Goal: Information Seeking & Learning: Learn about a topic

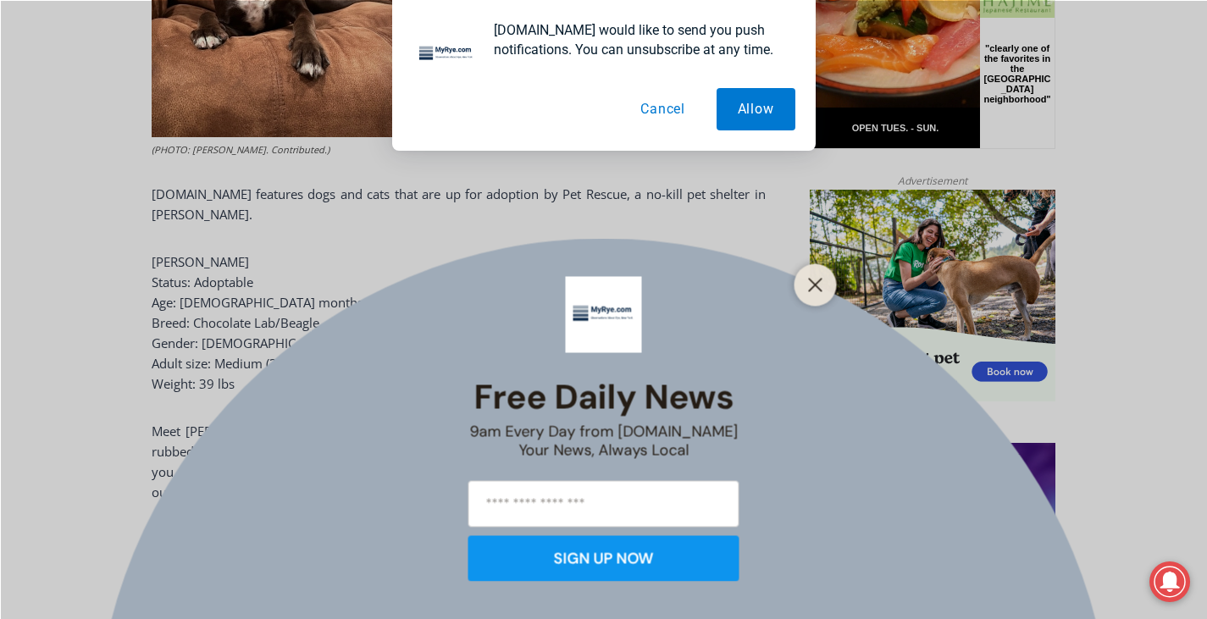
scroll to position [983, 0]
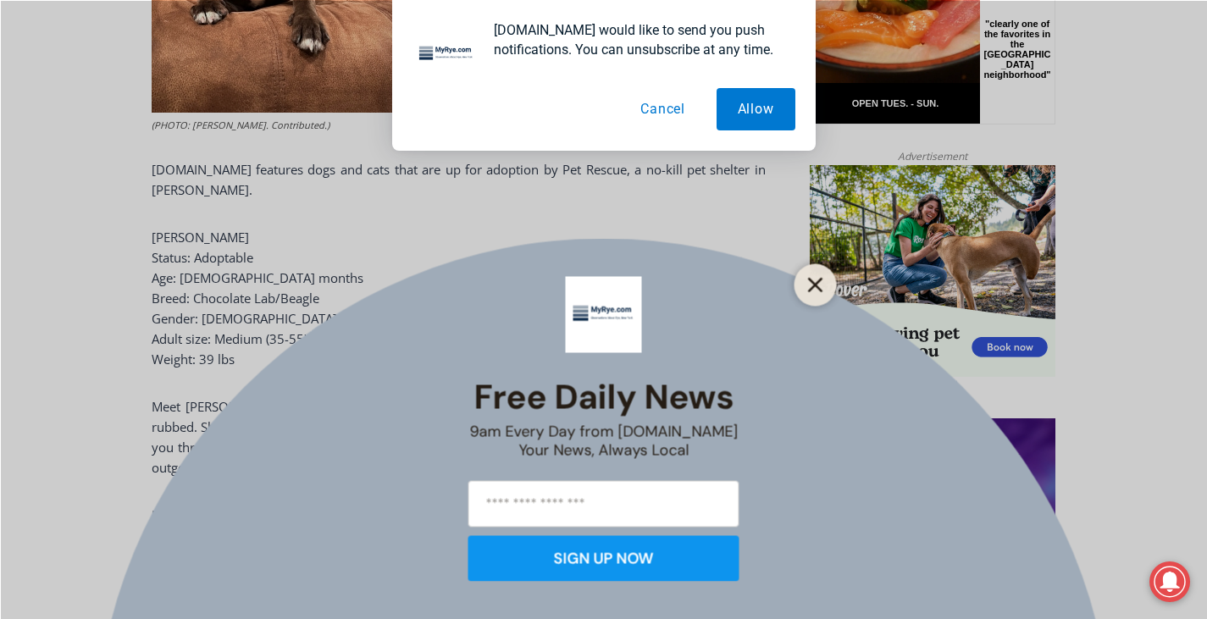
click at [809, 284] on icon "Close" at bounding box center [815, 284] width 15 height 15
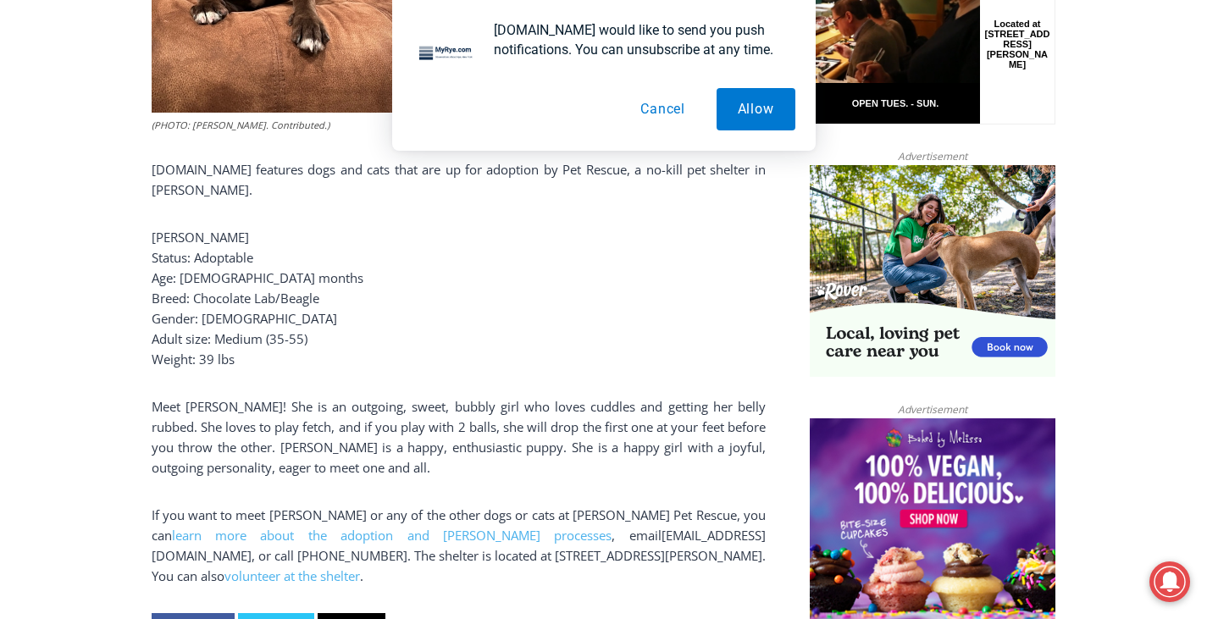
click at [657, 108] on button "Cancel" at bounding box center [662, 109] width 87 height 42
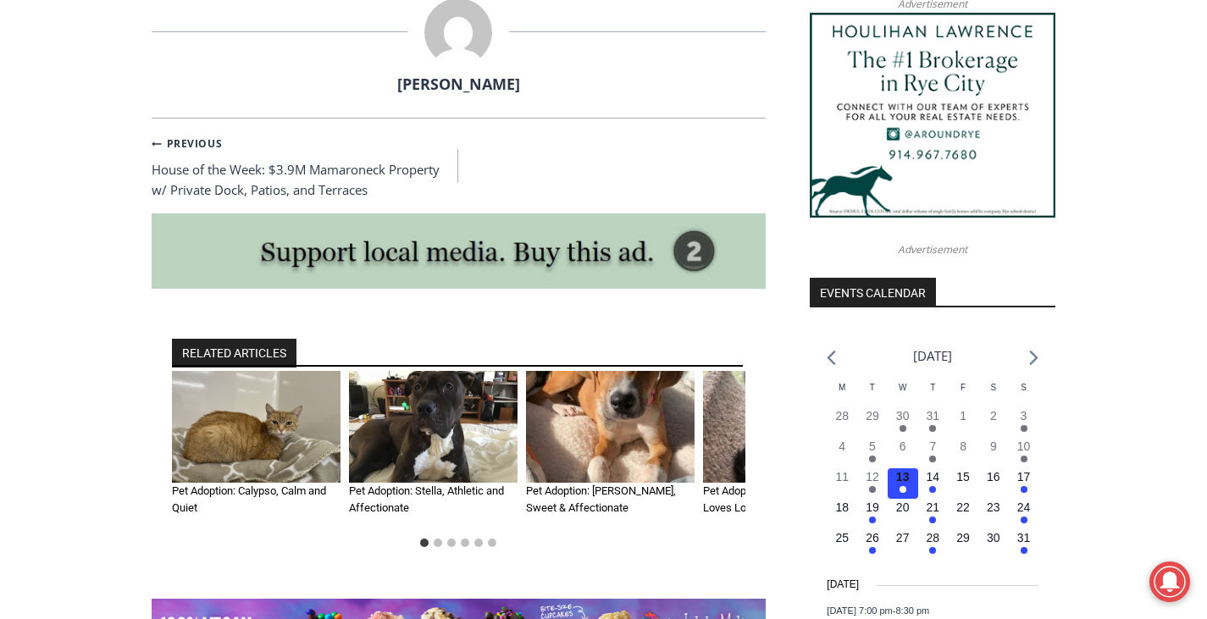
scroll to position [1745, 0]
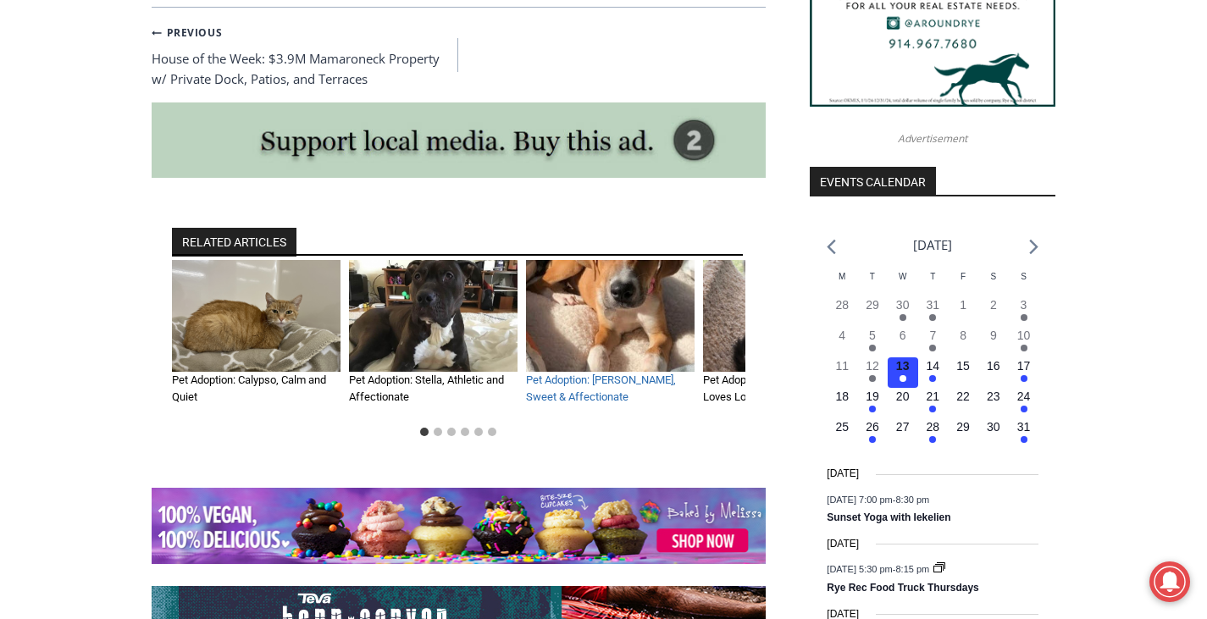
click at [623, 374] on link "Pet Adoption: [PERSON_NAME], Sweet & Affectionate" at bounding box center [601, 389] width 150 height 30
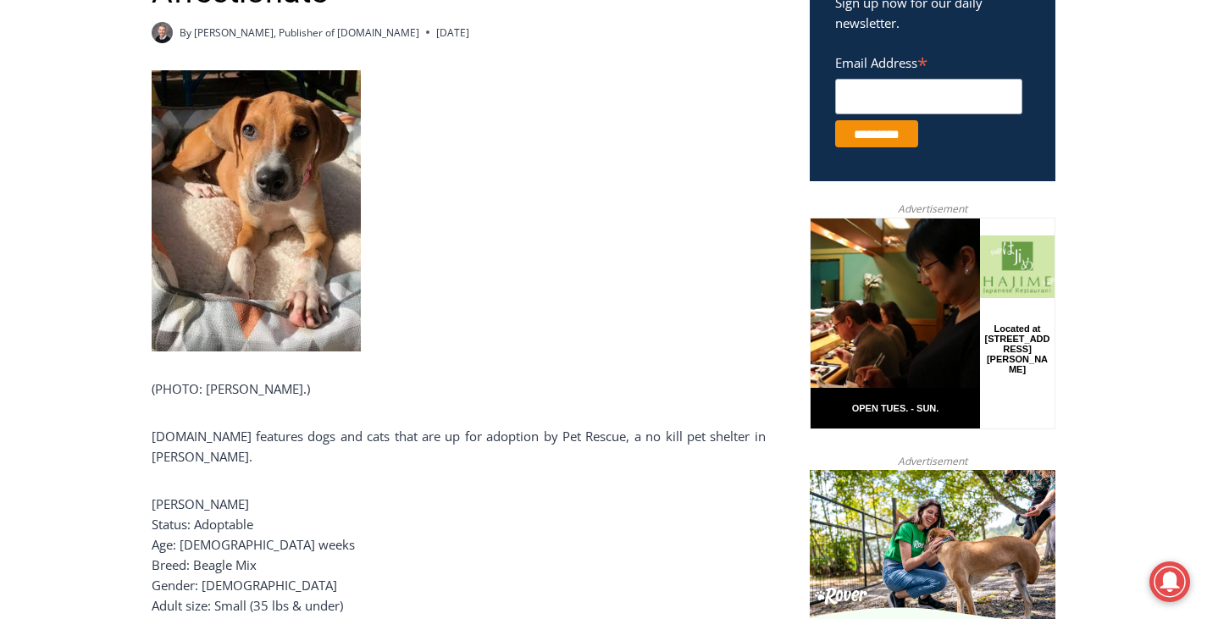
scroll to position [932, 0]
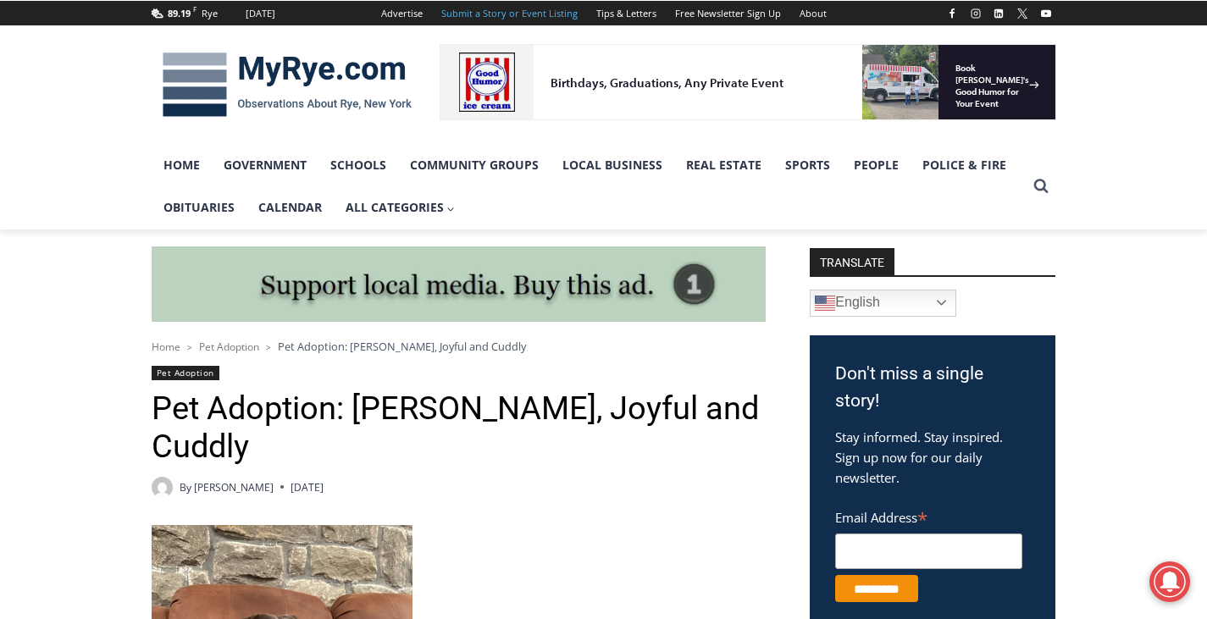
scroll to position [339, 0]
